Goal: Task Accomplishment & Management: Manage account settings

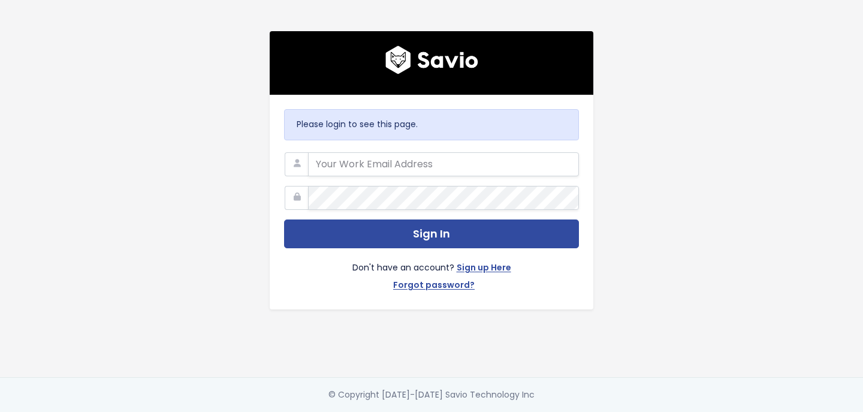
type input "[PERSON_NAME][EMAIL_ADDRESS][DOMAIN_NAME]"
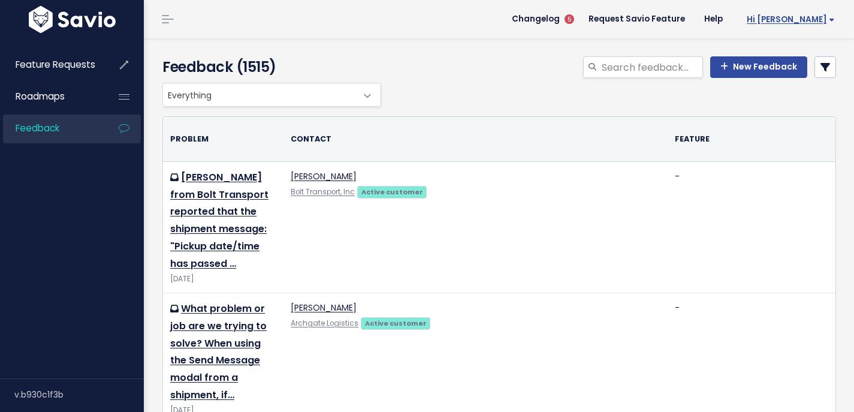
click at [806, 21] on span "Hi Juan" at bounding box center [791, 19] width 88 height 9
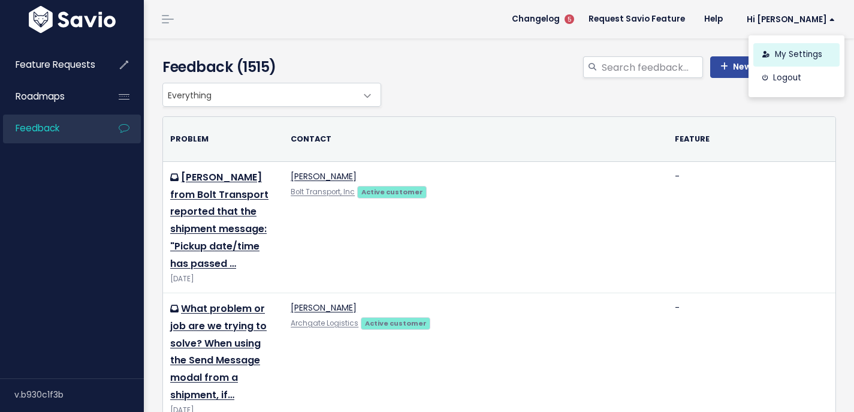
click at [783, 61] on link "My Settings" at bounding box center [796, 54] width 86 height 23
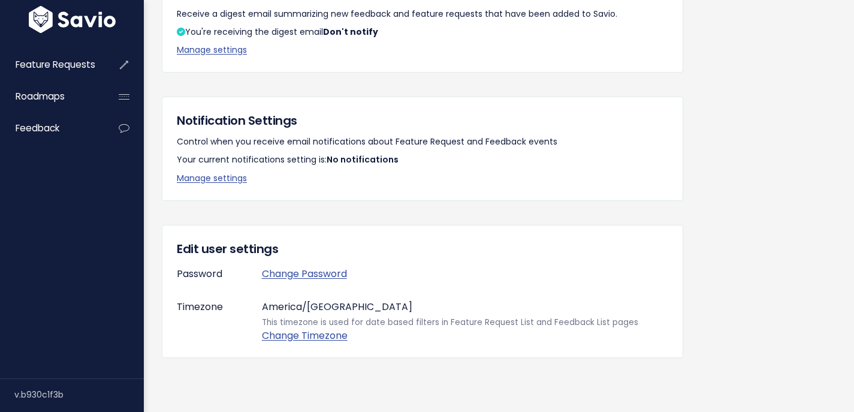
scroll to position [289, 0]
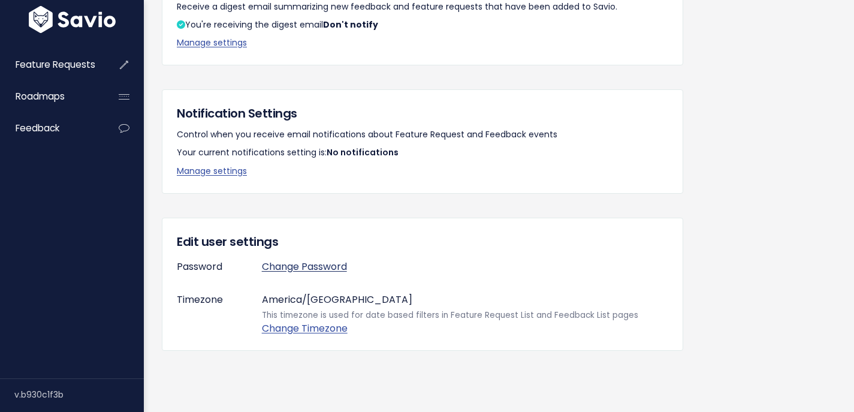
click at [326, 259] on link "Change Password" at bounding box center [304, 266] width 85 height 14
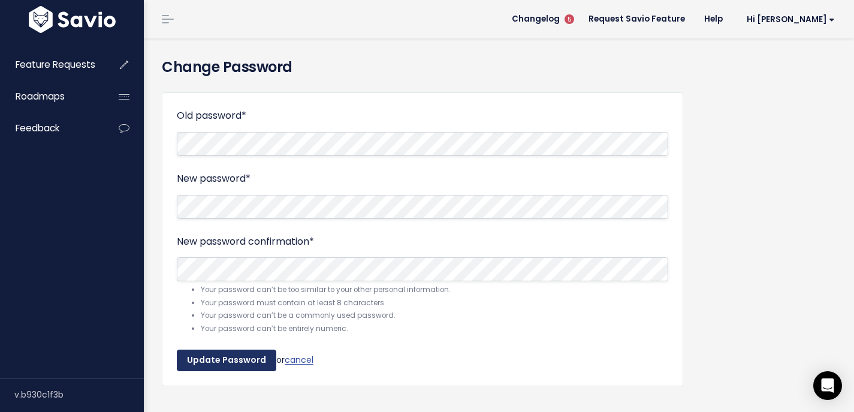
click at [222, 361] on input "Update Password" at bounding box center [226, 360] width 99 height 22
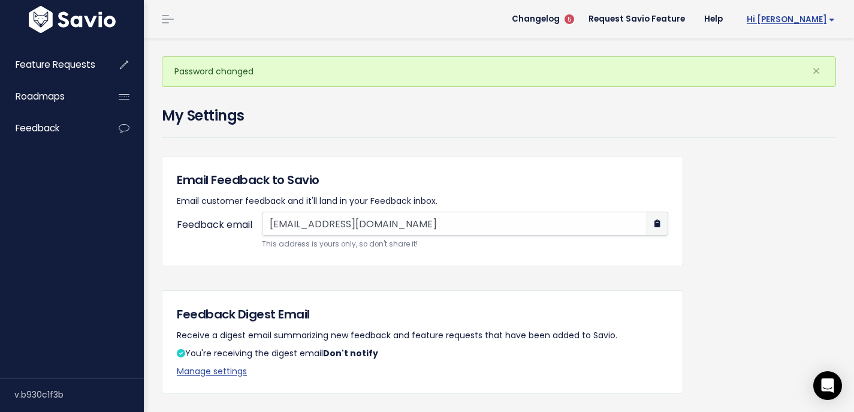
click at [825, 17] on span "Hi [PERSON_NAME]" at bounding box center [791, 19] width 88 height 9
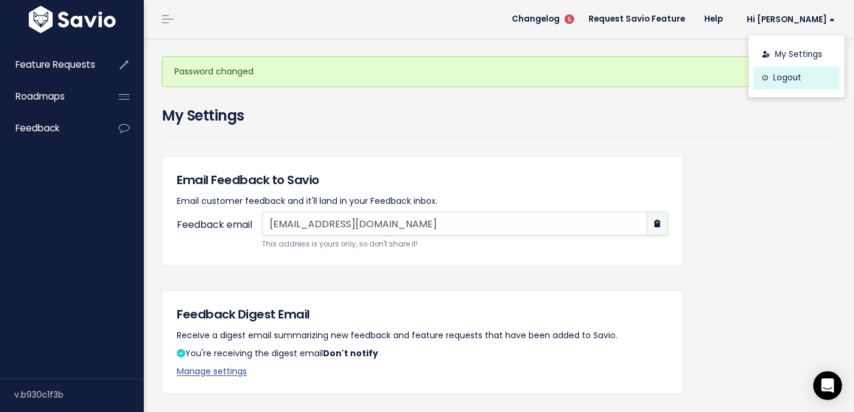
click at [781, 80] on link "Logout" at bounding box center [796, 78] width 86 height 23
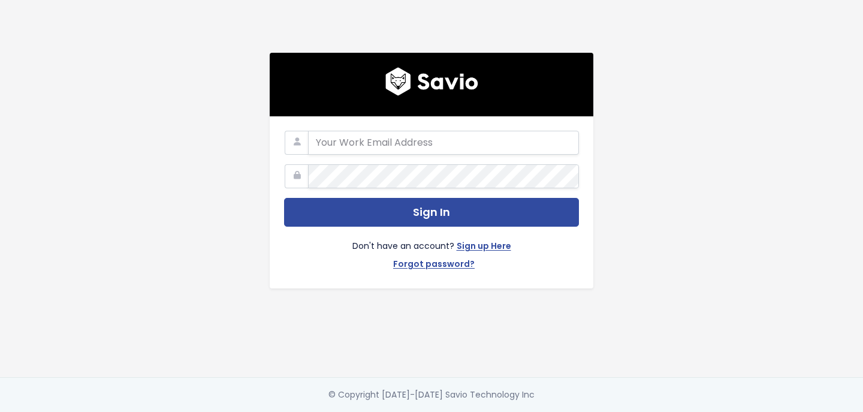
type input "[PERSON_NAME][EMAIL_ADDRESS][DOMAIN_NAME]"
